Goal: Task Accomplishment & Management: Complete application form

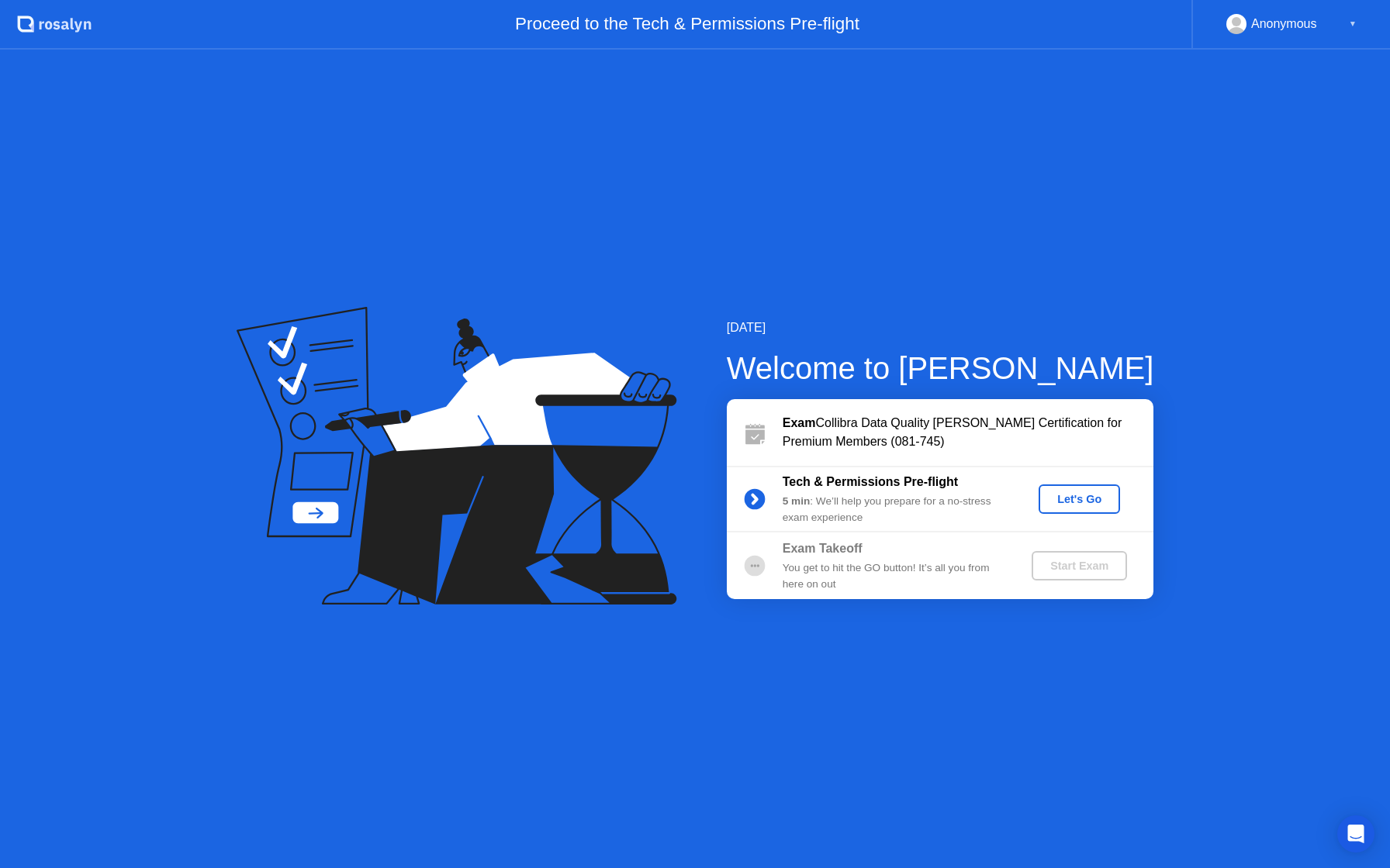
click at [1083, 500] on div "Let's Go" at bounding box center [1079, 499] width 69 height 12
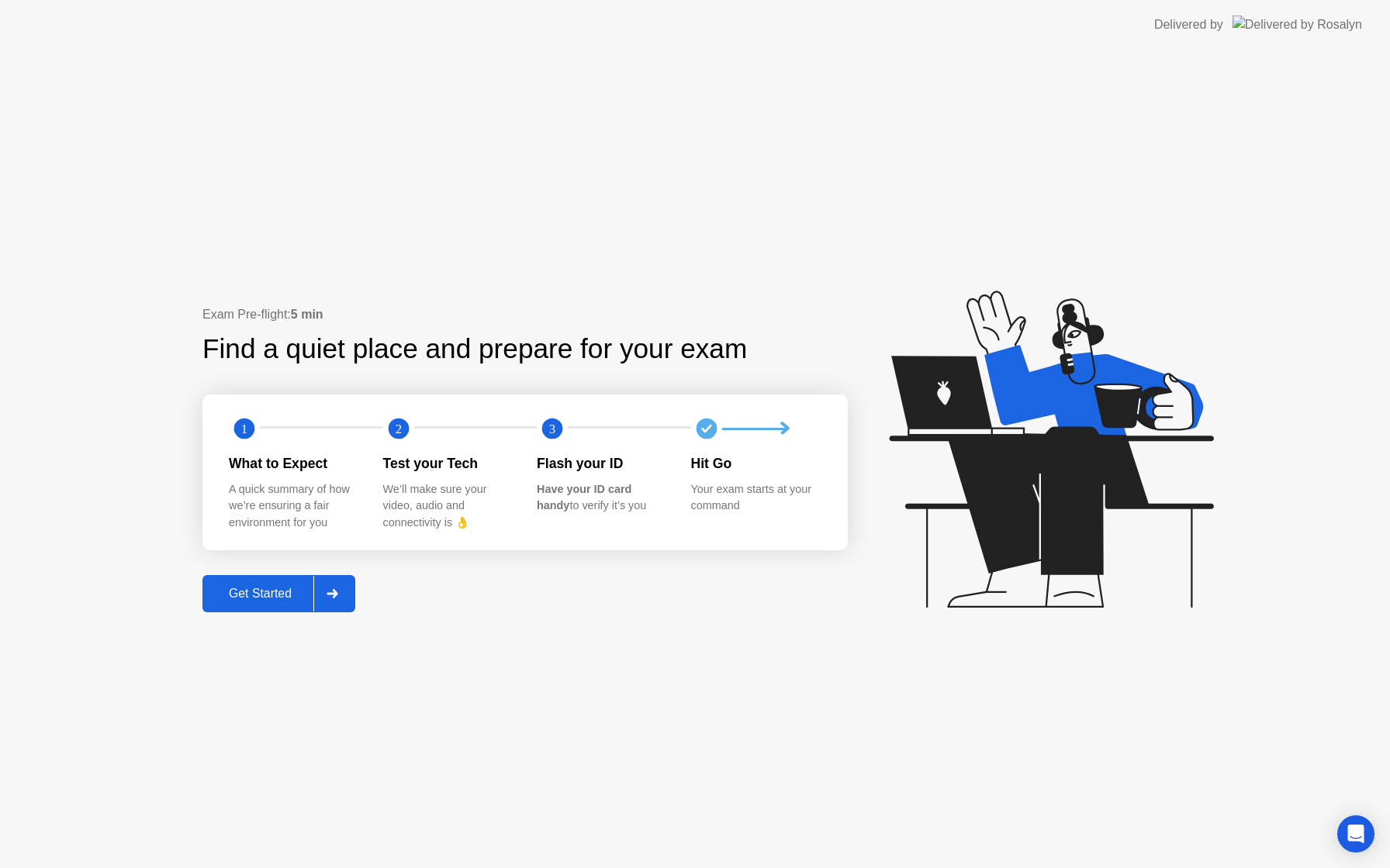
click at [278, 599] on div "Get Started" at bounding box center [260, 593] width 106 height 14
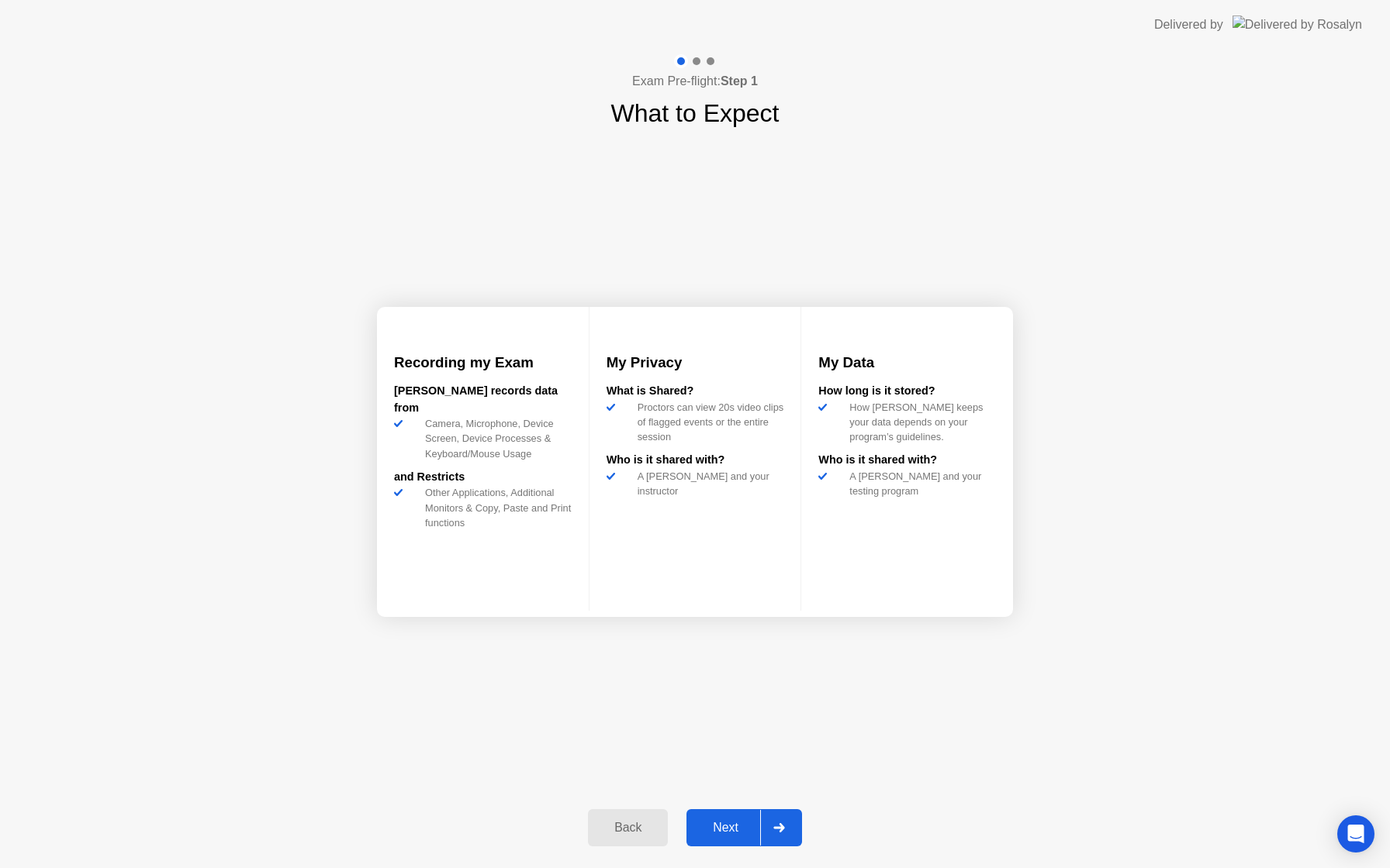
click at [721, 826] on div "Next" at bounding box center [726, 827] width 69 height 14
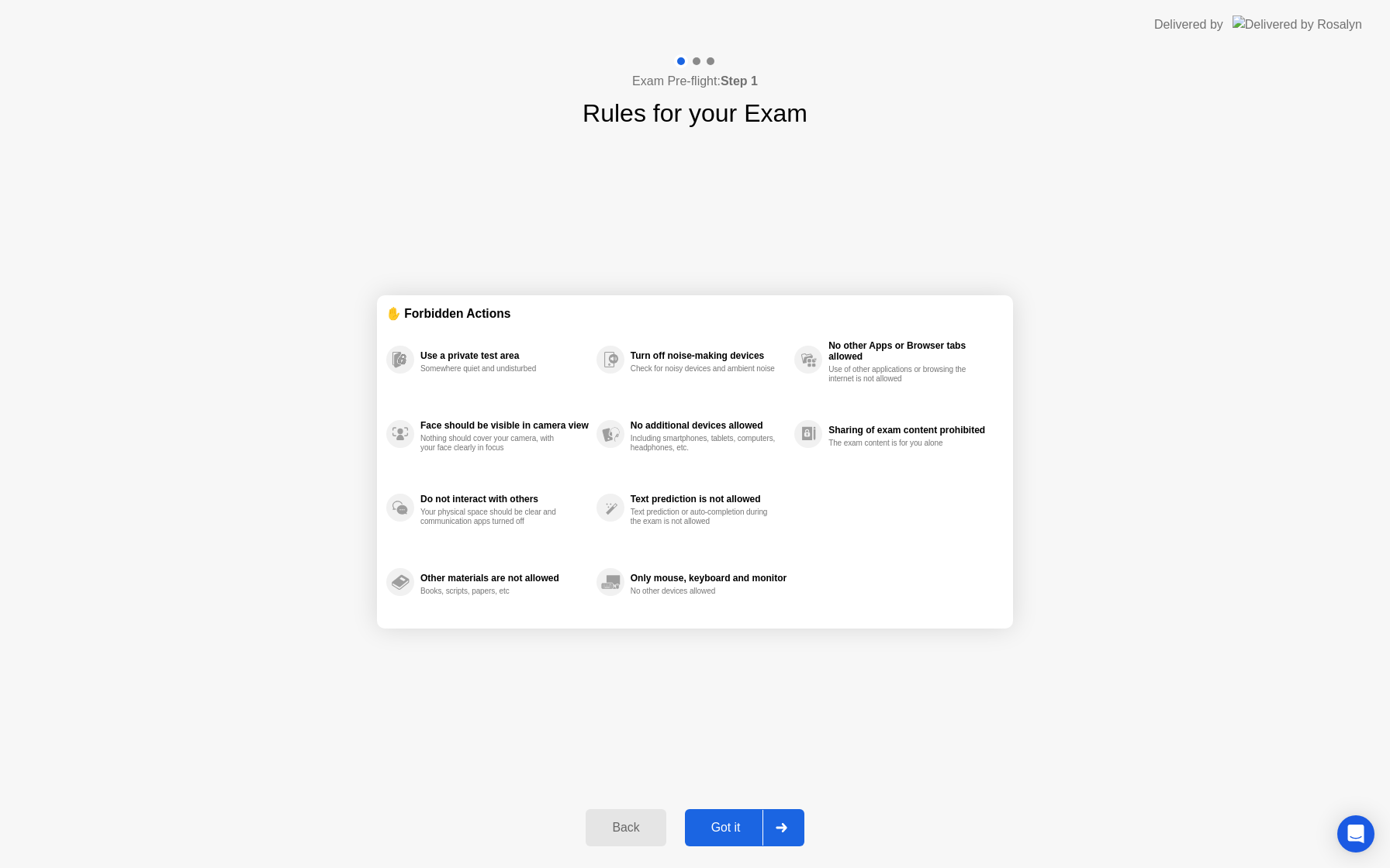
click at [721, 831] on div "Got it" at bounding box center [726, 827] width 73 height 14
select select "**********"
select select "*******"
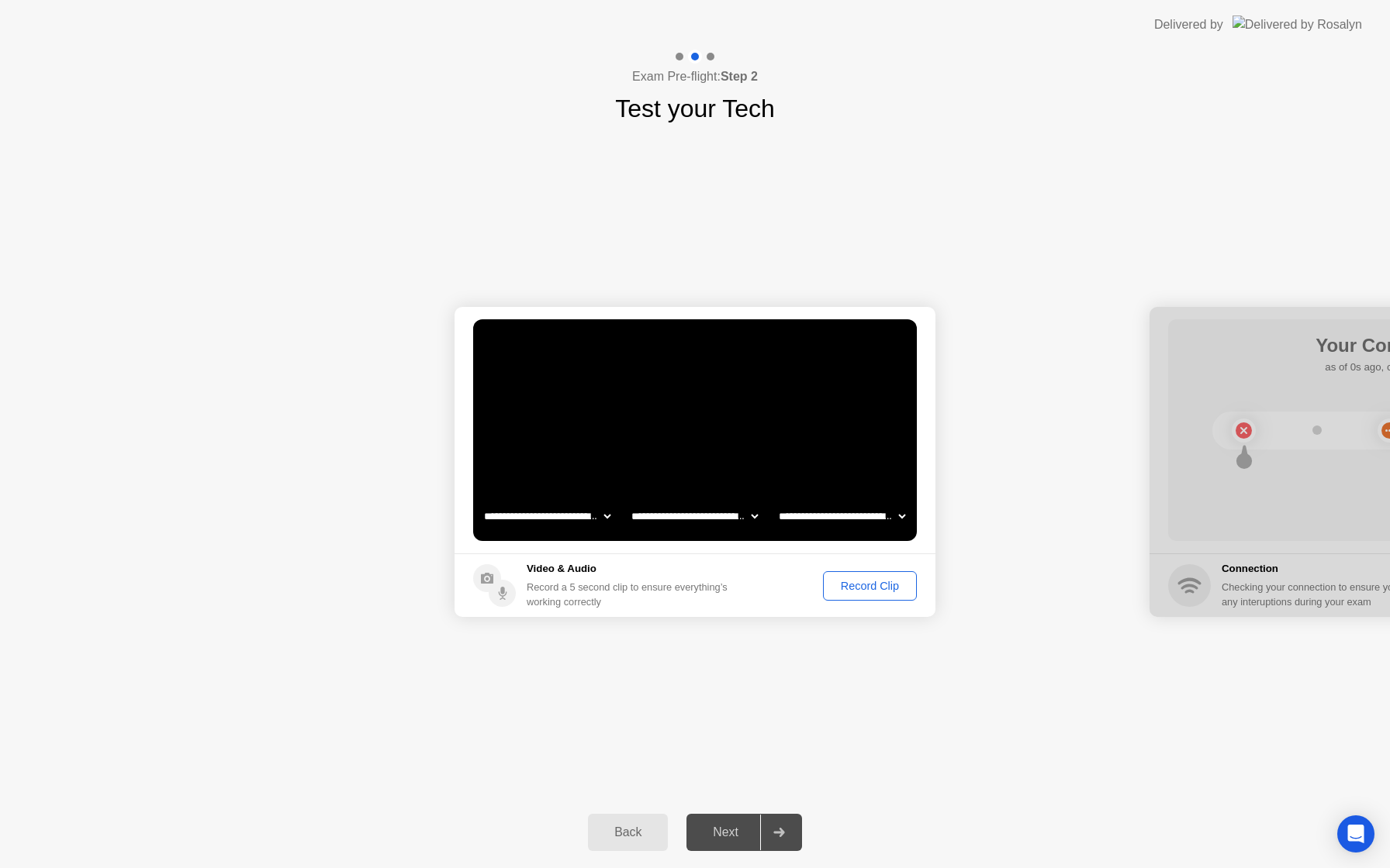
click at [857, 590] on div "Record Clip" at bounding box center [869, 586] width 83 height 12
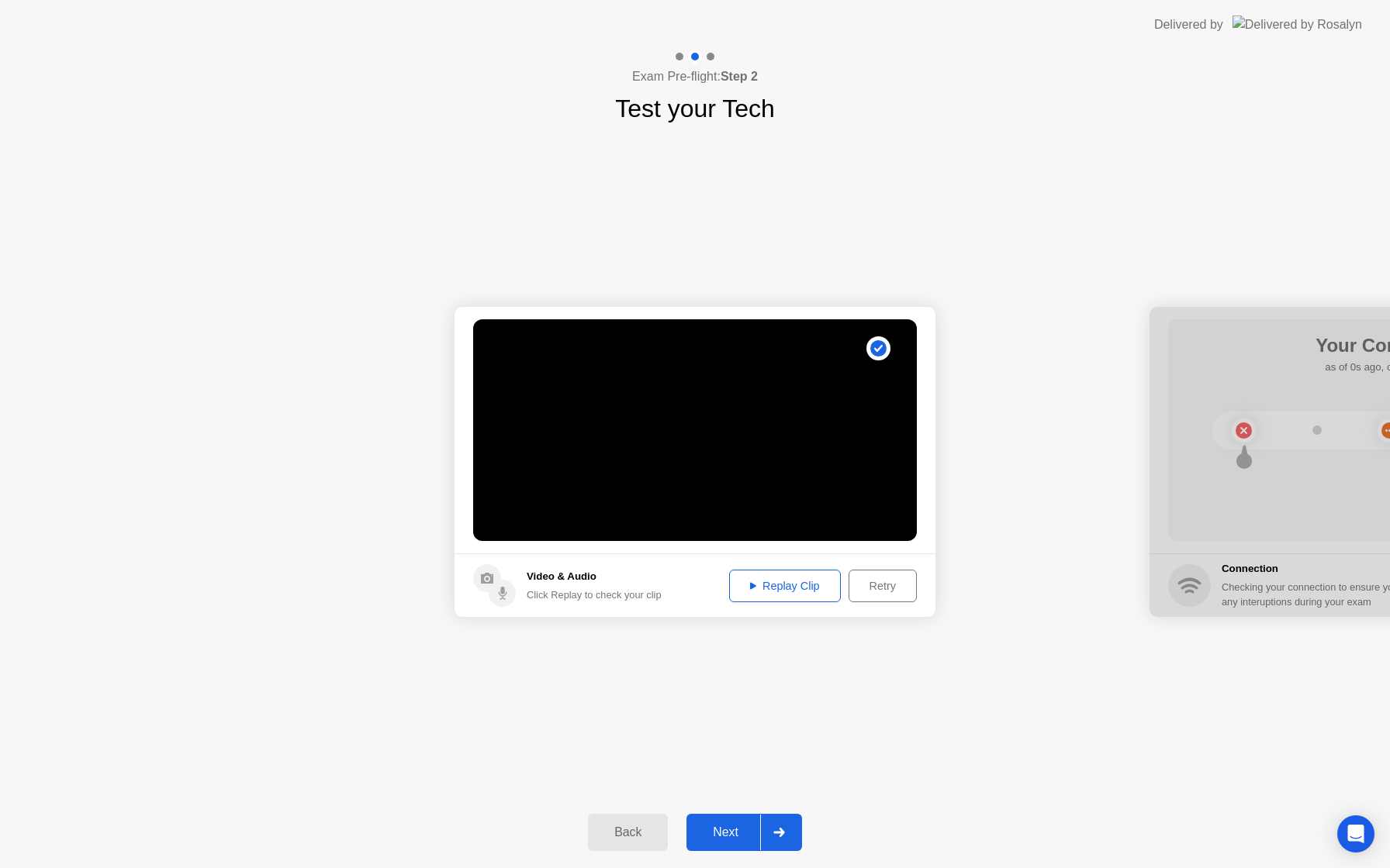
click at [786, 586] on div "Replay Clip" at bounding box center [784, 586] width 101 height 12
click at [724, 833] on div "Next" at bounding box center [726, 832] width 69 height 14
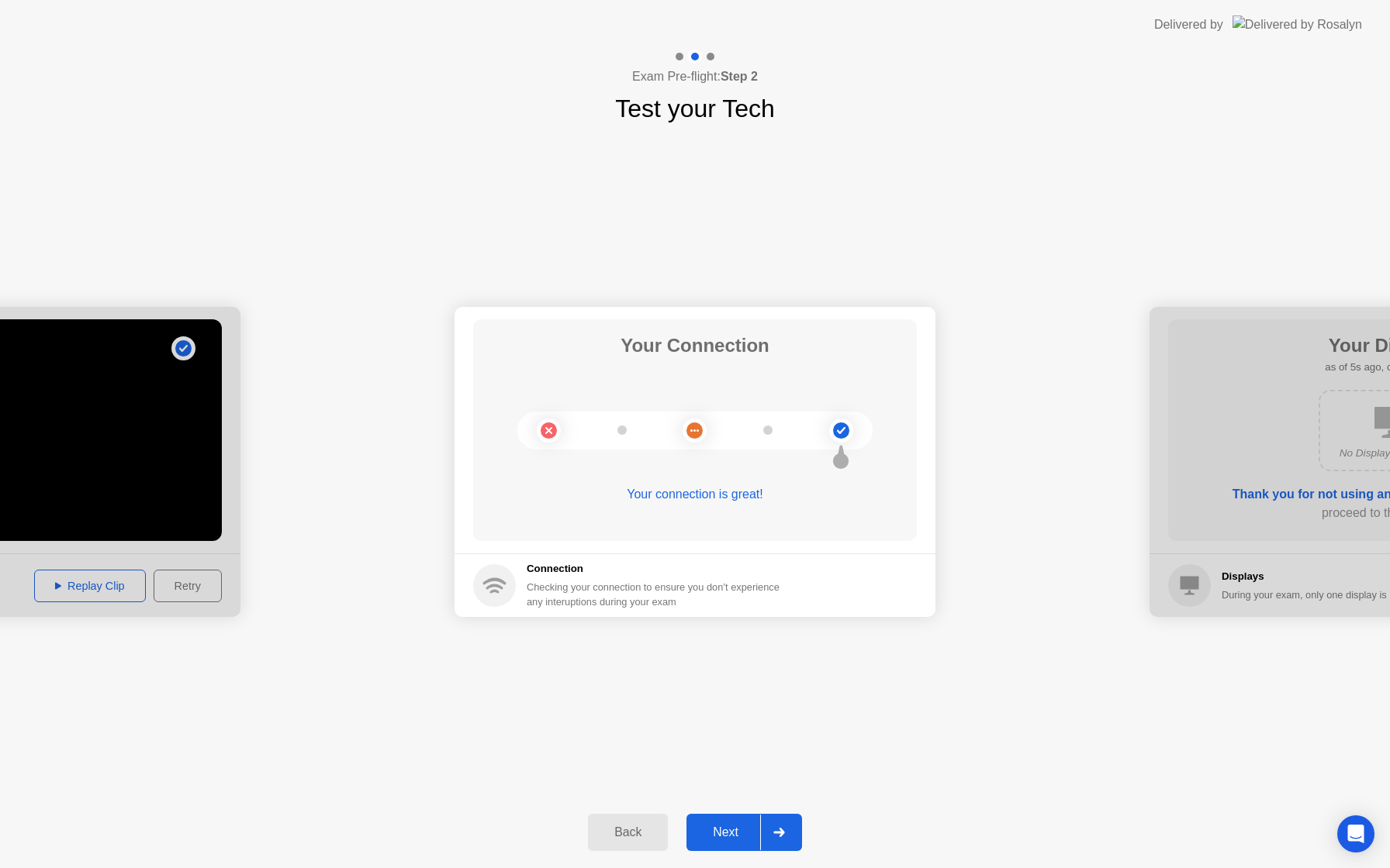
click at [732, 831] on div "Next" at bounding box center [726, 832] width 69 height 14
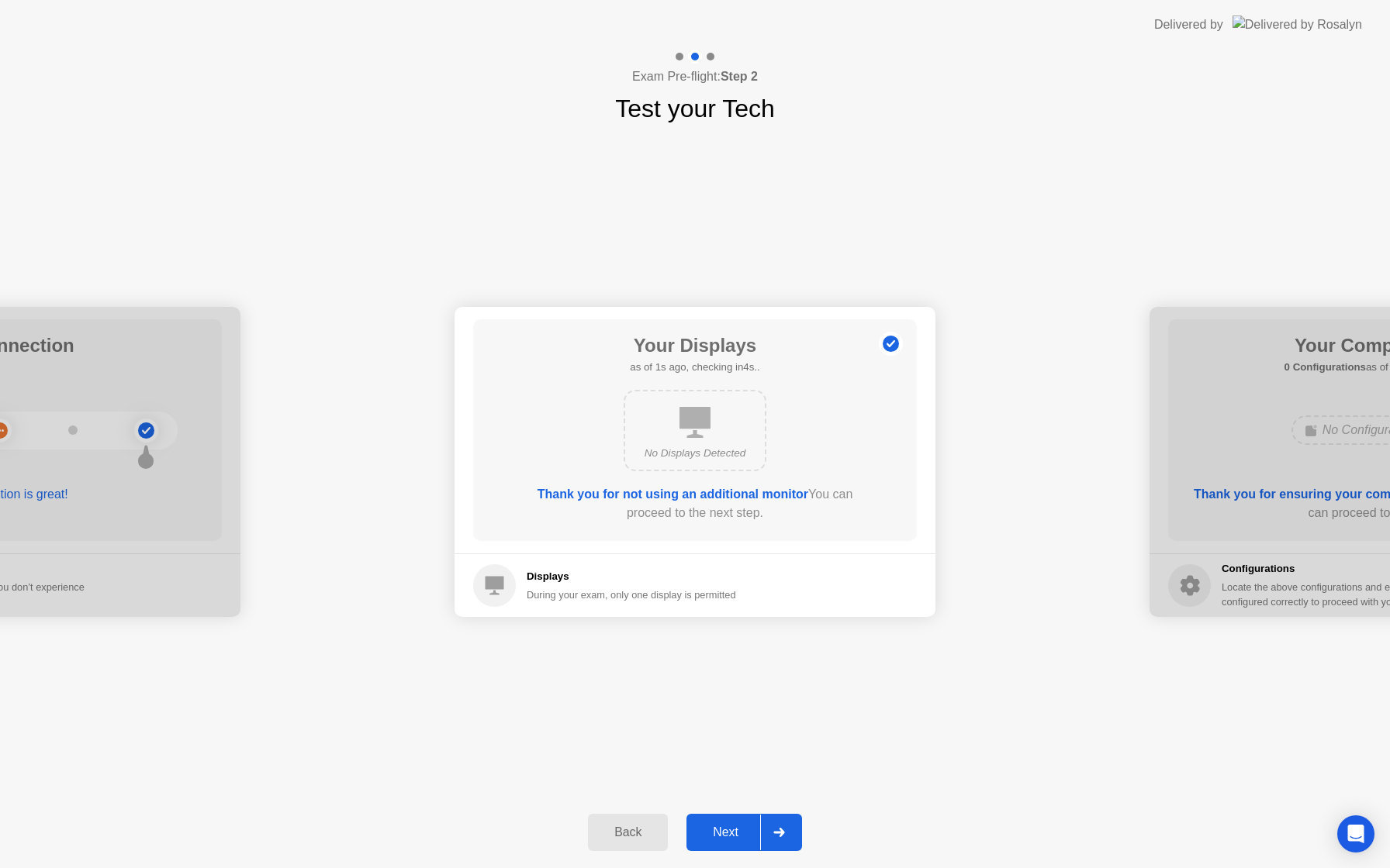
click at [719, 828] on div "Next" at bounding box center [726, 832] width 69 height 14
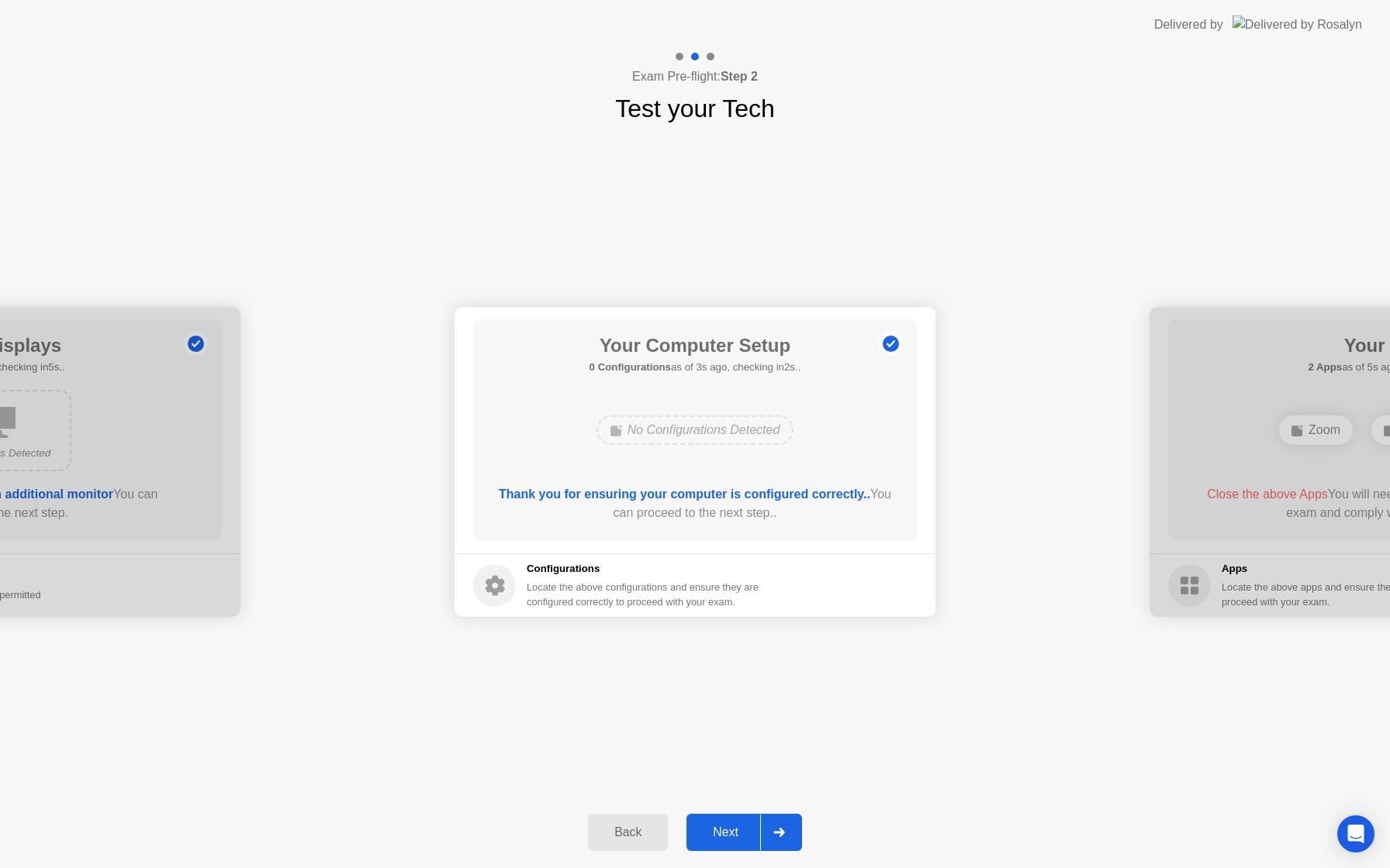
click at [732, 833] on div "Next" at bounding box center [726, 832] width 69 height 14
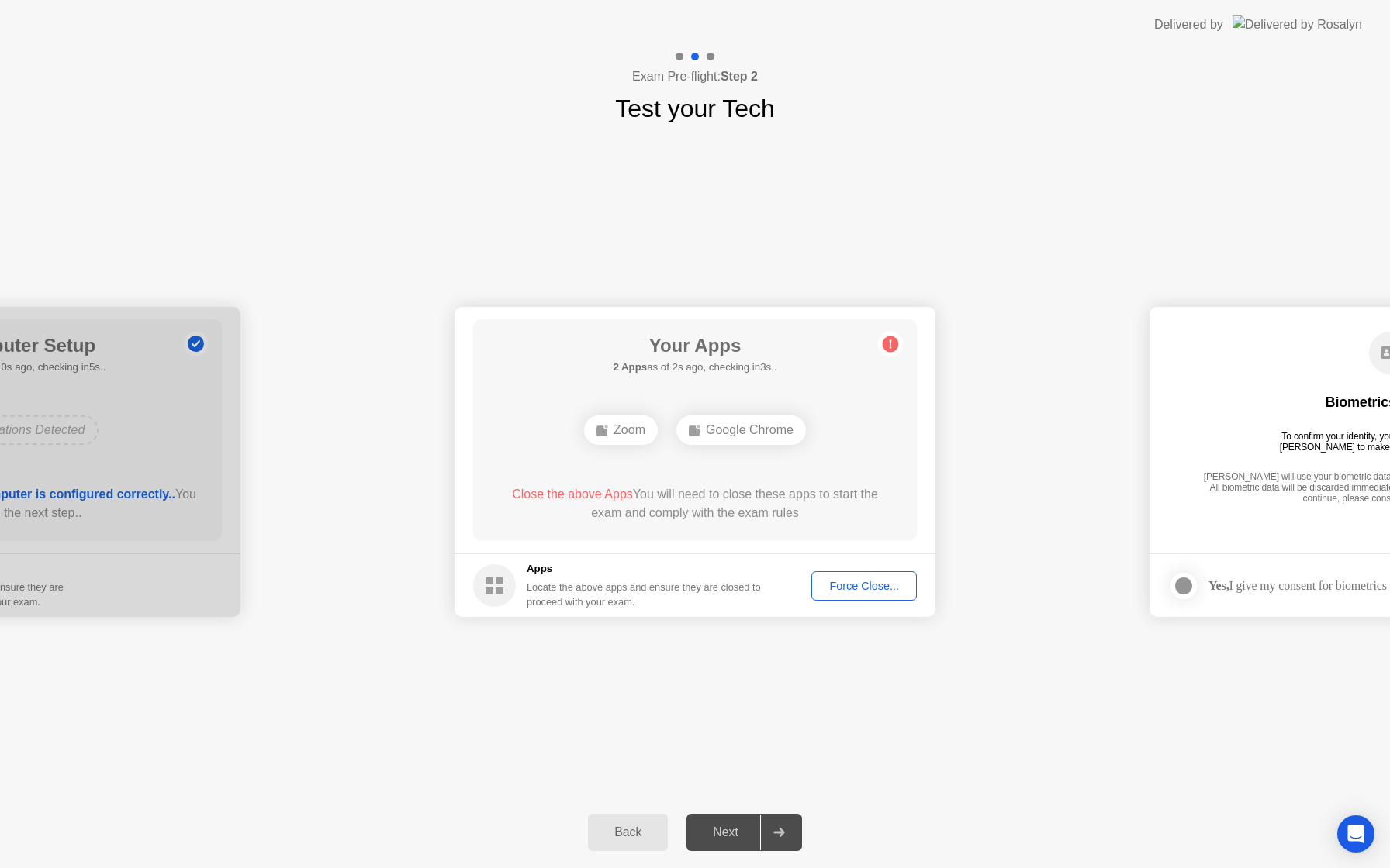
click at [870, 587] on div "Force Close..." at bounding box center [864, 586] width 95 height 12
click at [861, 591] on div "Force Close..." at bounding box center [864, 586] width 95 height 12
click at [836, 594] on button "Force Close..." at bounding box center [864, 586] width 105 height 30
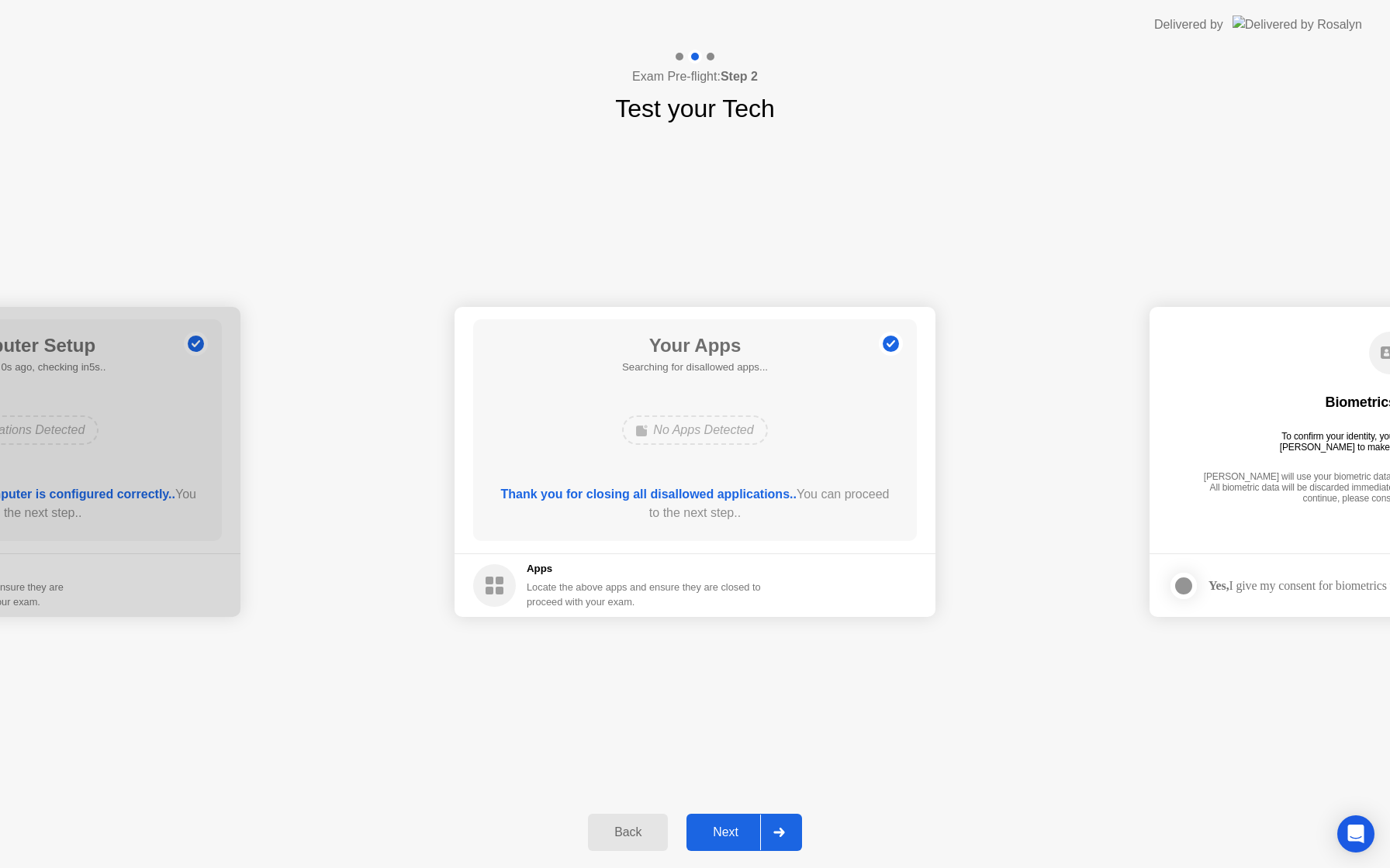
click at [726, 832] on div "Next" at bounding box center [726, 832] width 69 height 14
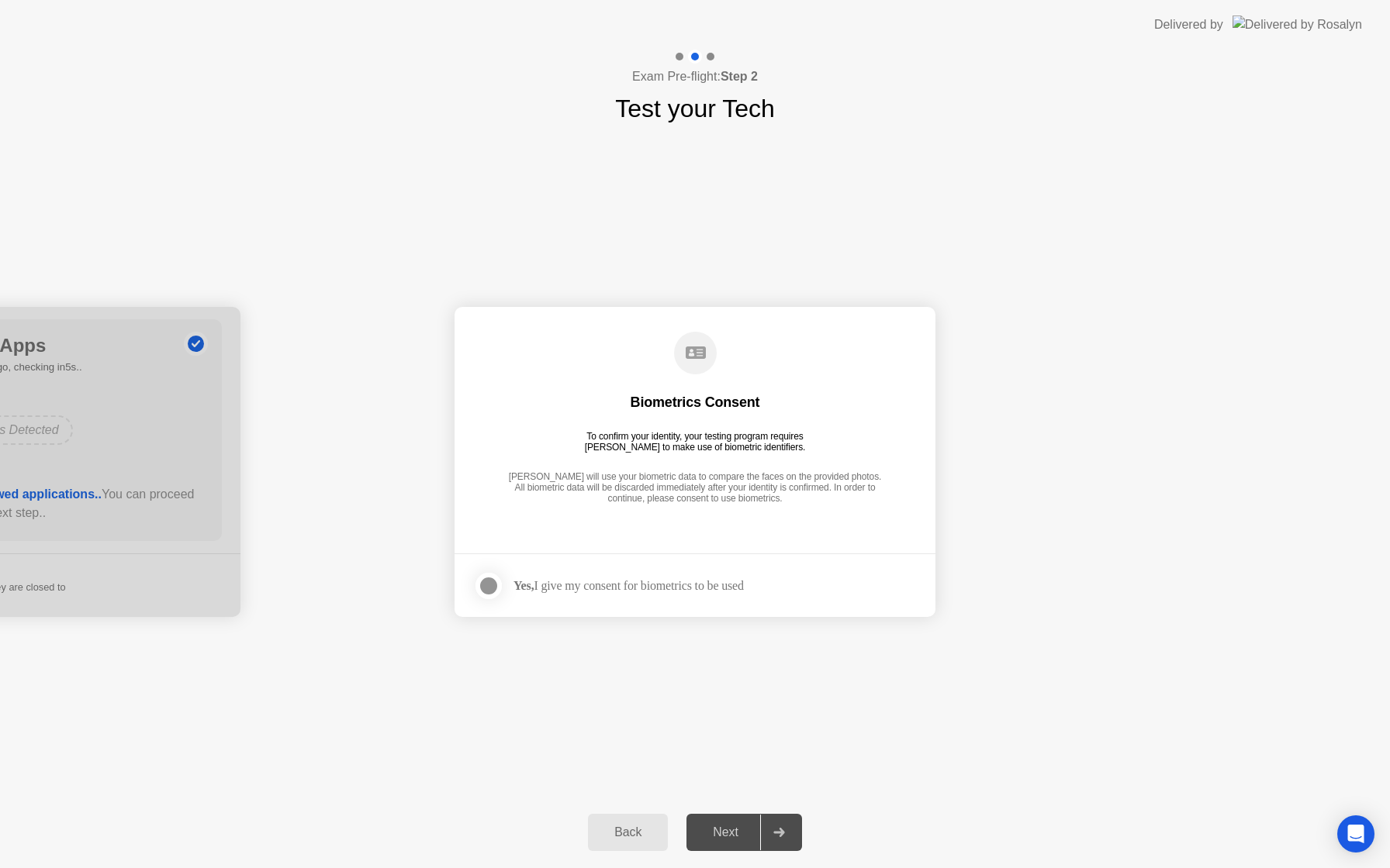
click at [495, 591] on div at bounding box center [488, 586] width 19 height 19
click at [736, 834] on div "Next" at bounding box center [726, 832] width 69 height 14
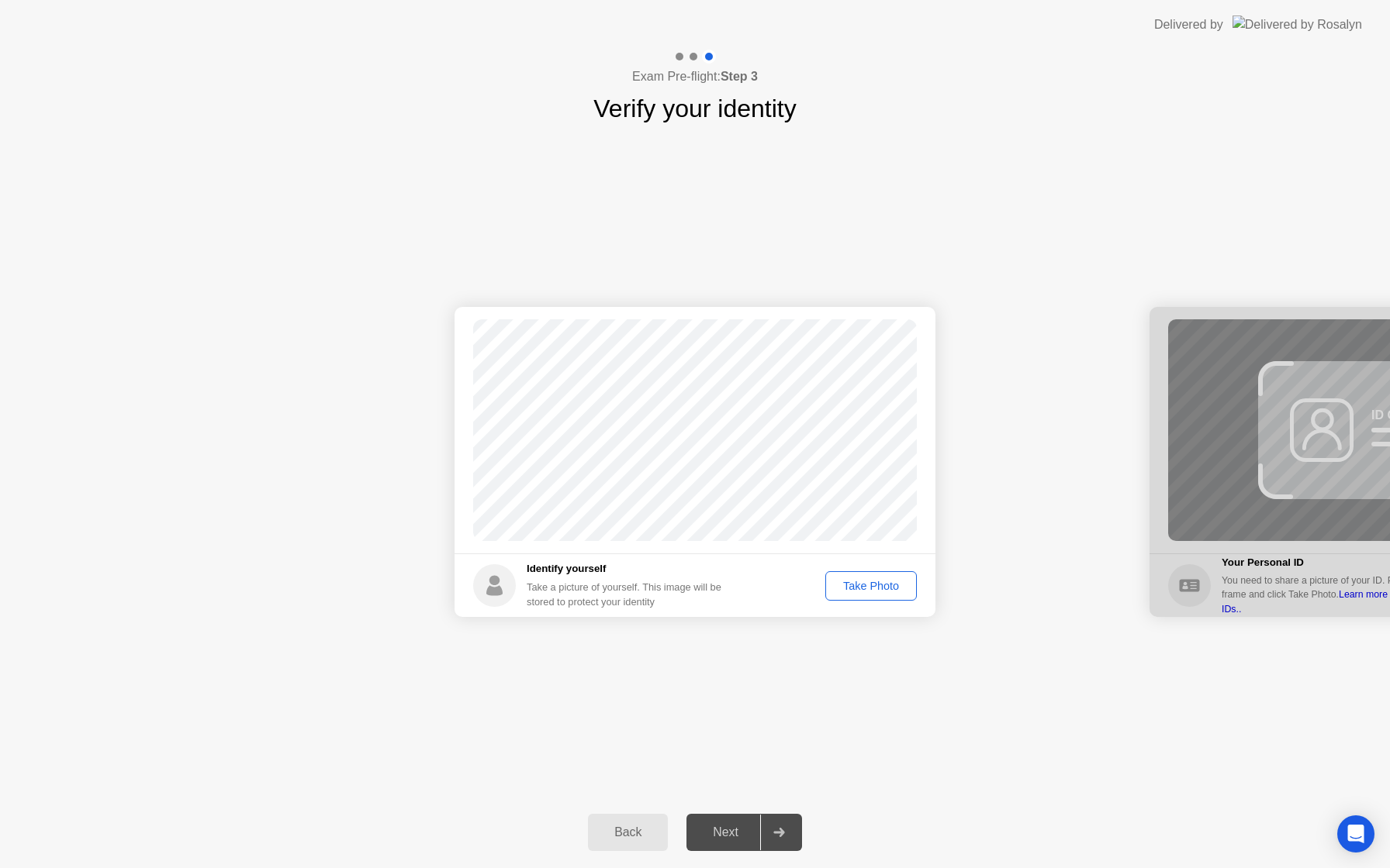
click at [874, 589] on div "Take Photo" at bounding box center [871, 586] width 80 height 12
click at [728, 833] on div "Next" at bounding box center [726, 832] width 69 height 14
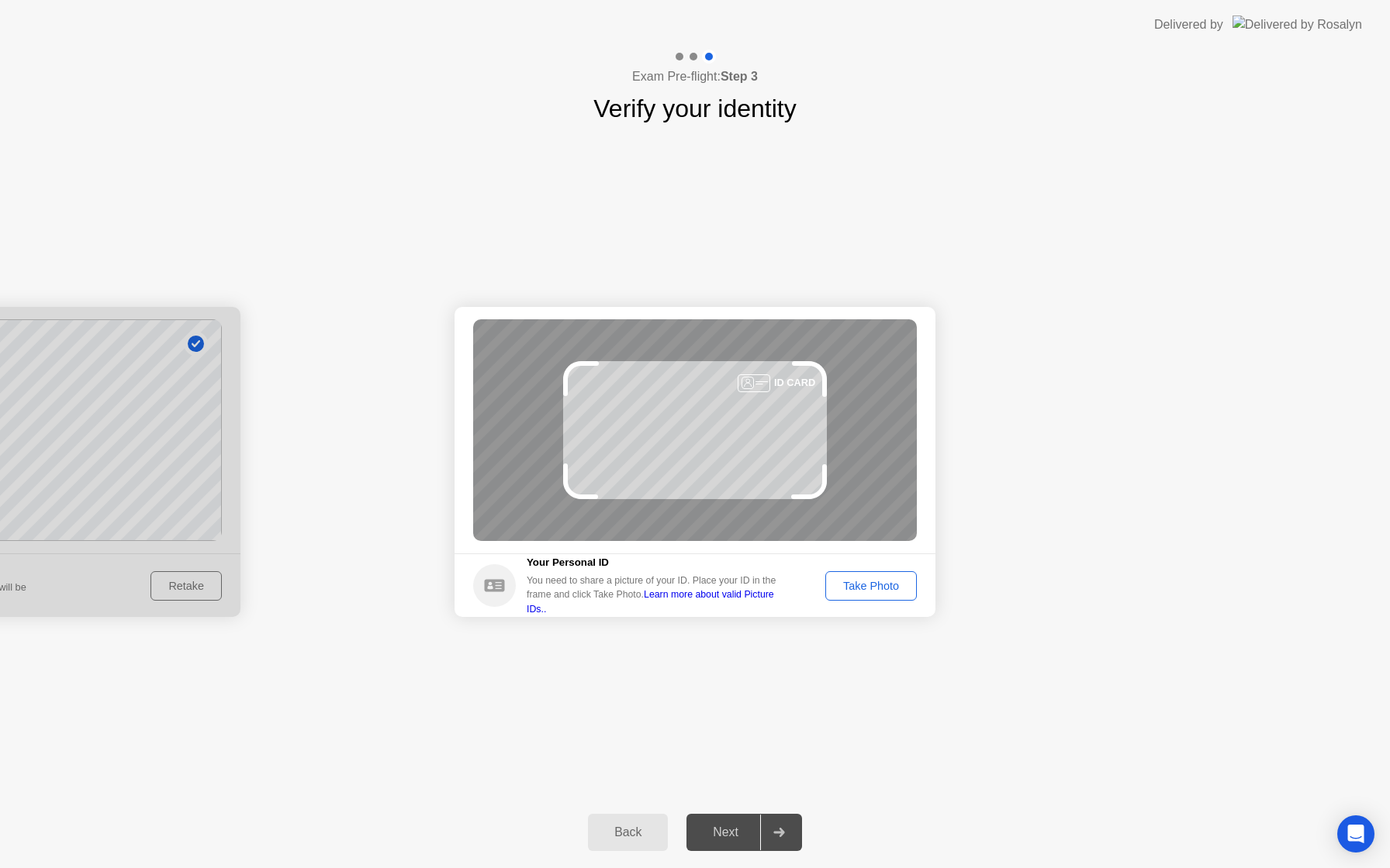
click at [849, 587] on div "Take Photo" at bounding box center [871, 586] width 80 height 12
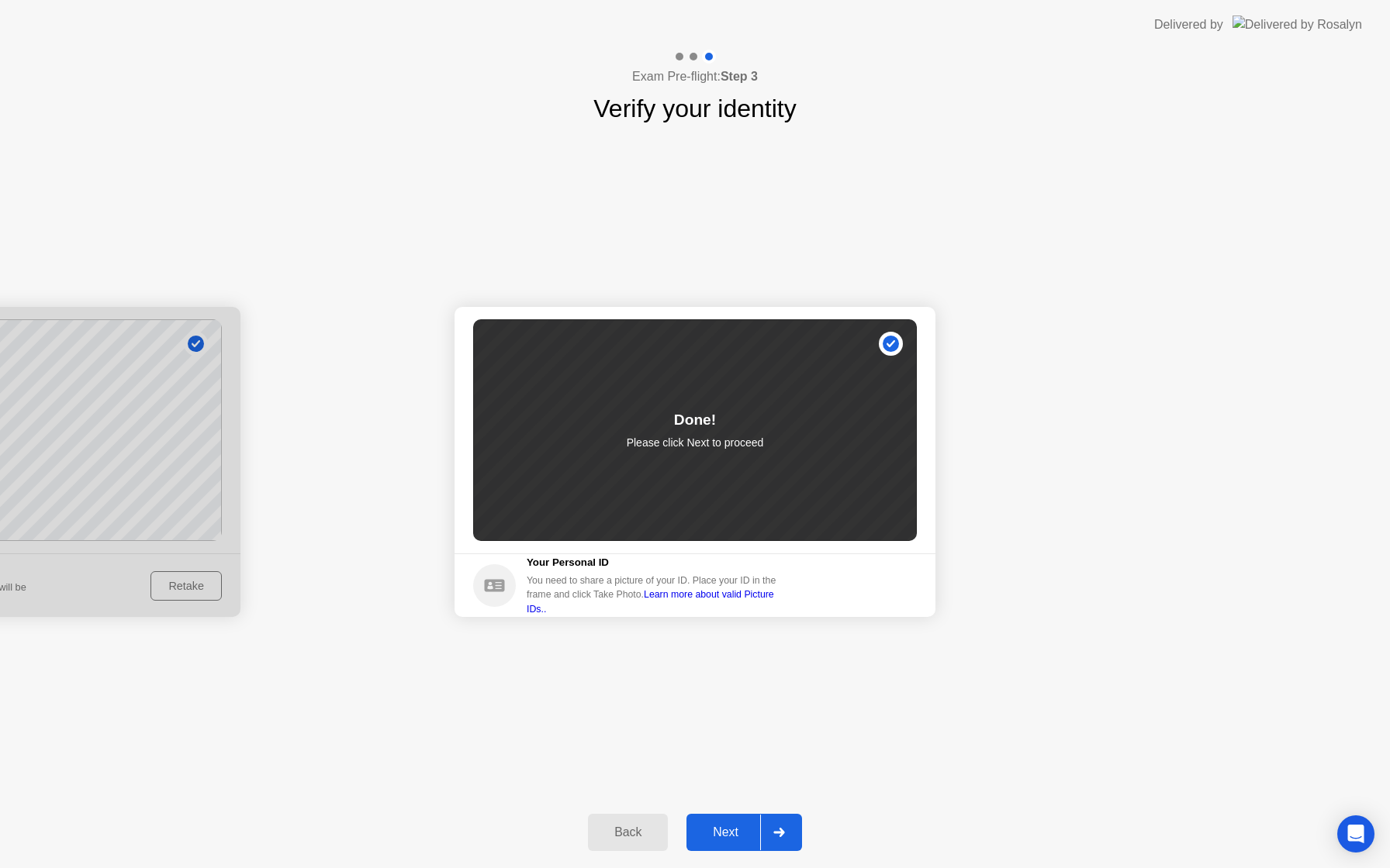
click at [717, 837] on div "Next" at bounding box center [726, 832] width 69 height 14
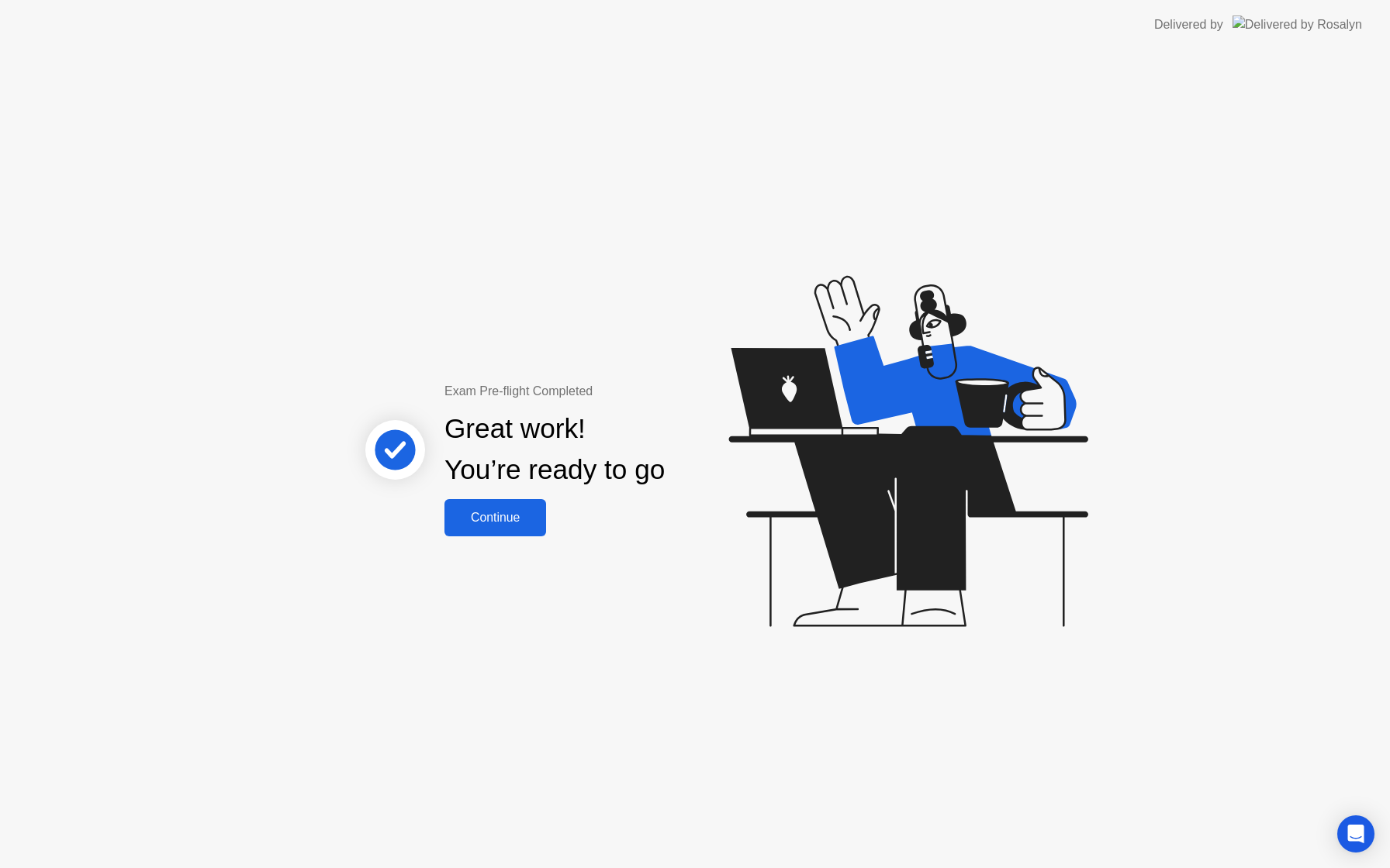
click at [497, 517] on div "Continue" at bounding box center [495, 517] width 93 height 14
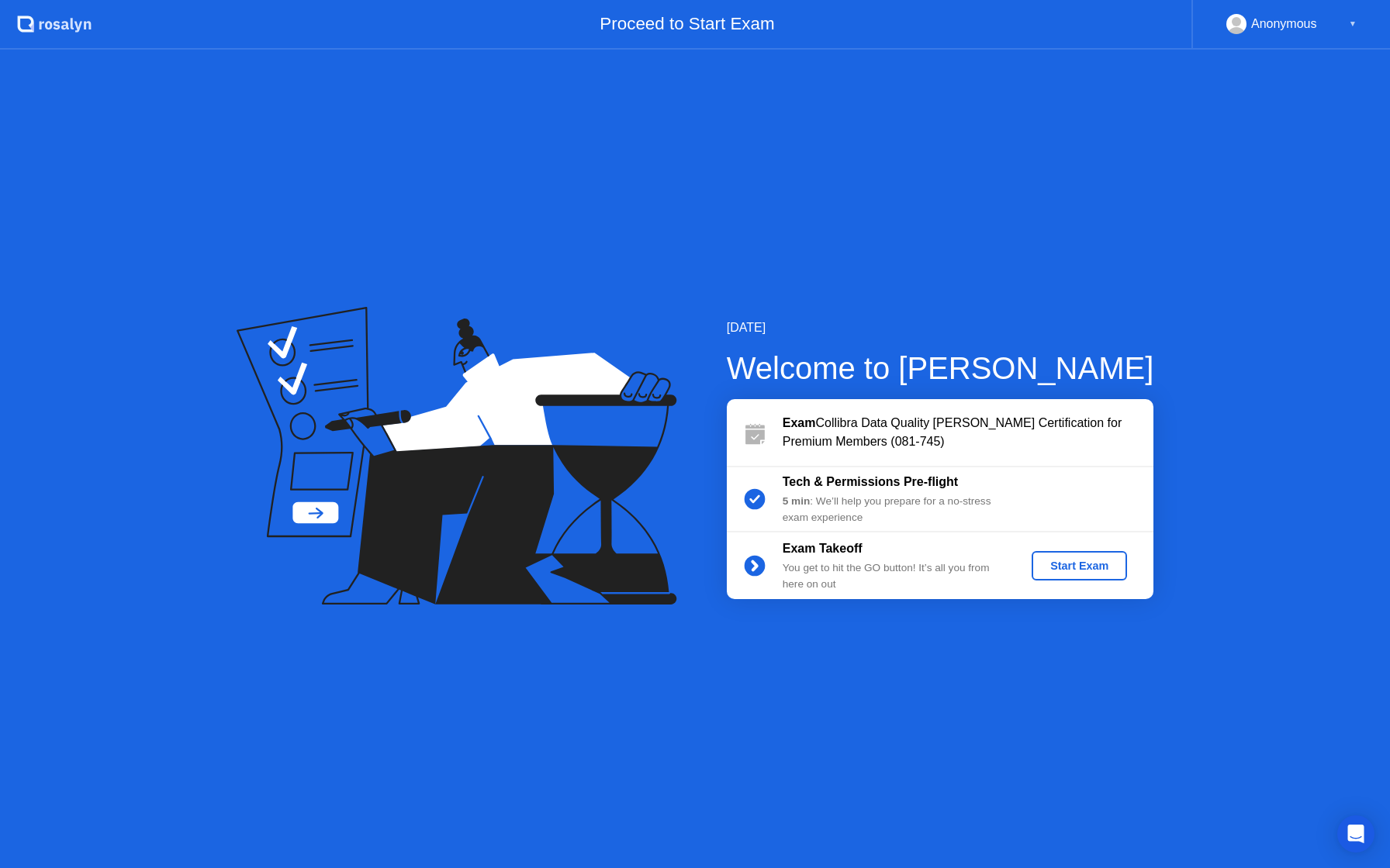
click at [1067, 563] on div "Start Exam" at bounding box center [1079, 566] width 83 height 12
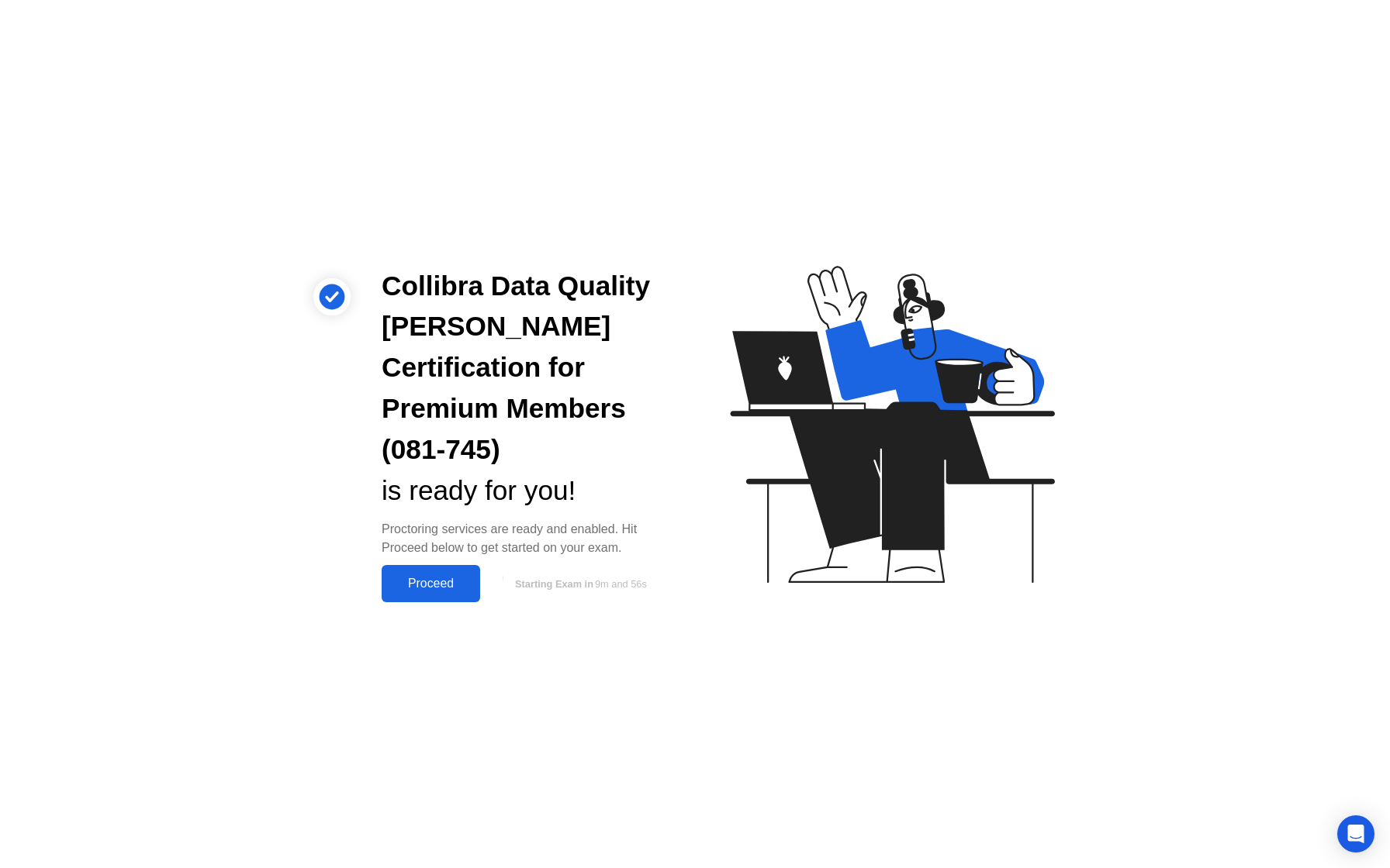
click at [434, 577] on div "Proceed" at bounding box center [431, 583] width 89 height 14
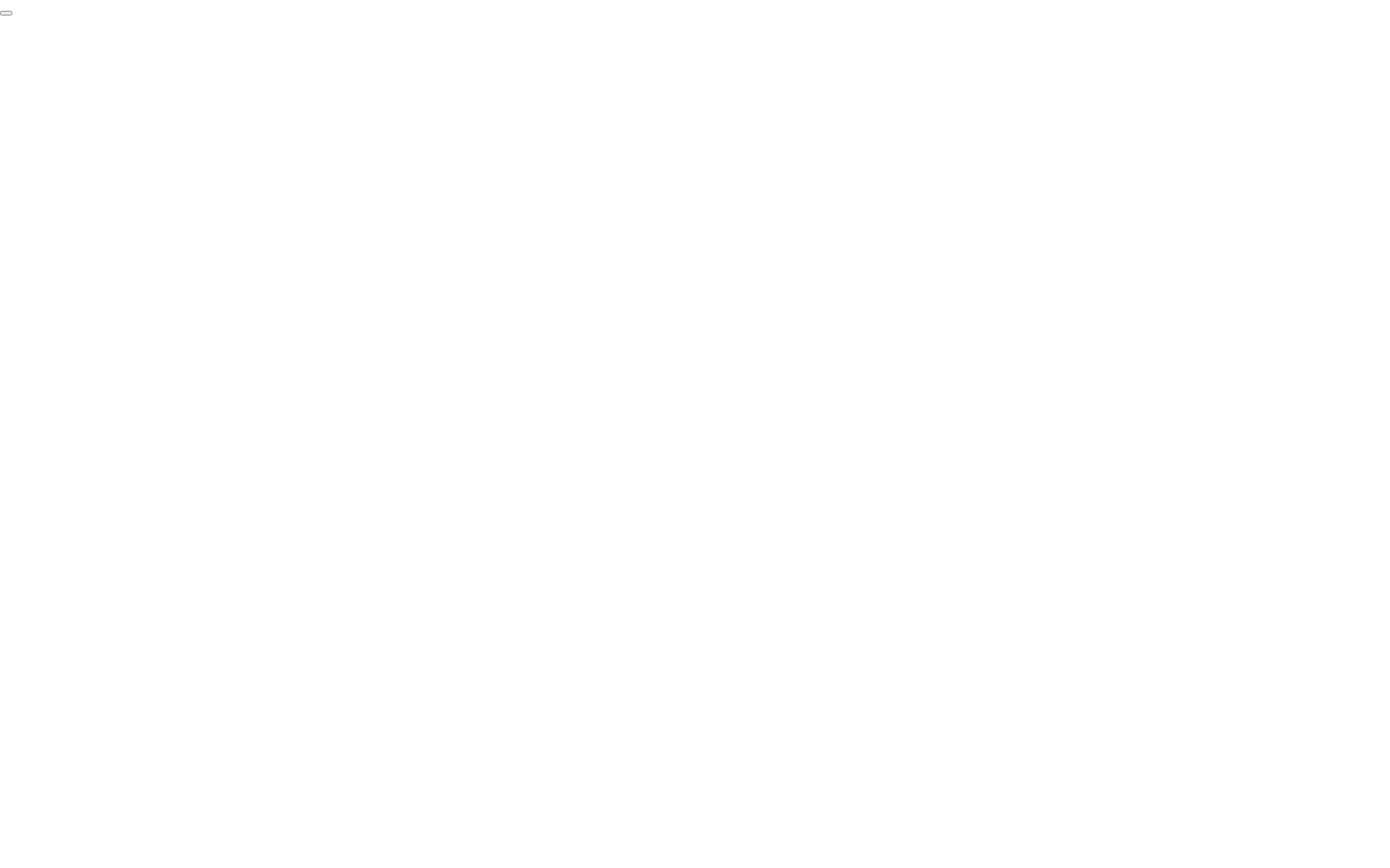
click div "End Proctoring Session"
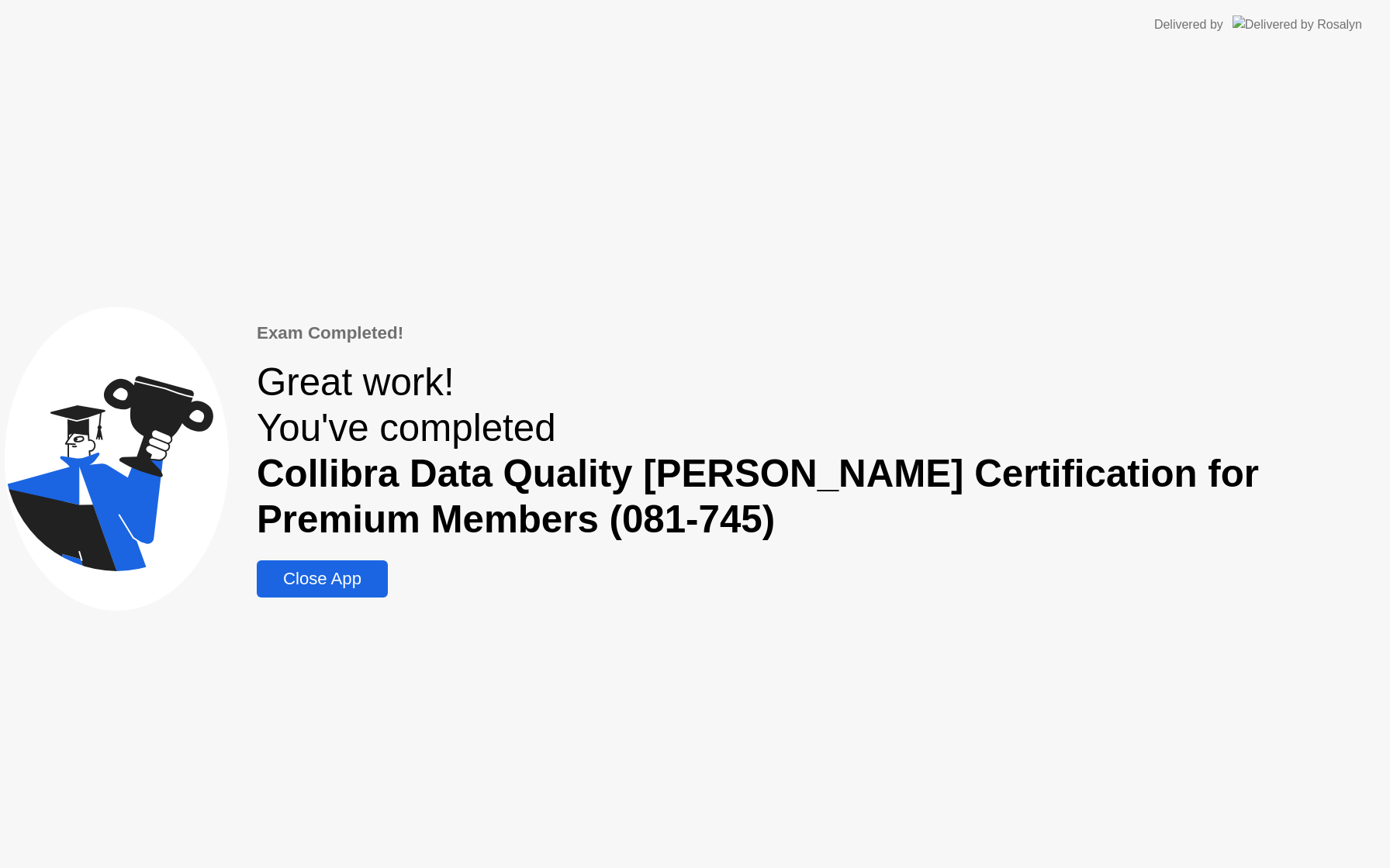
click at [354, 597] on button "Close App" at bounding box center [322, 579] width 131 height 37
